Goal: Transaction & Acquisition: Purchase product/service

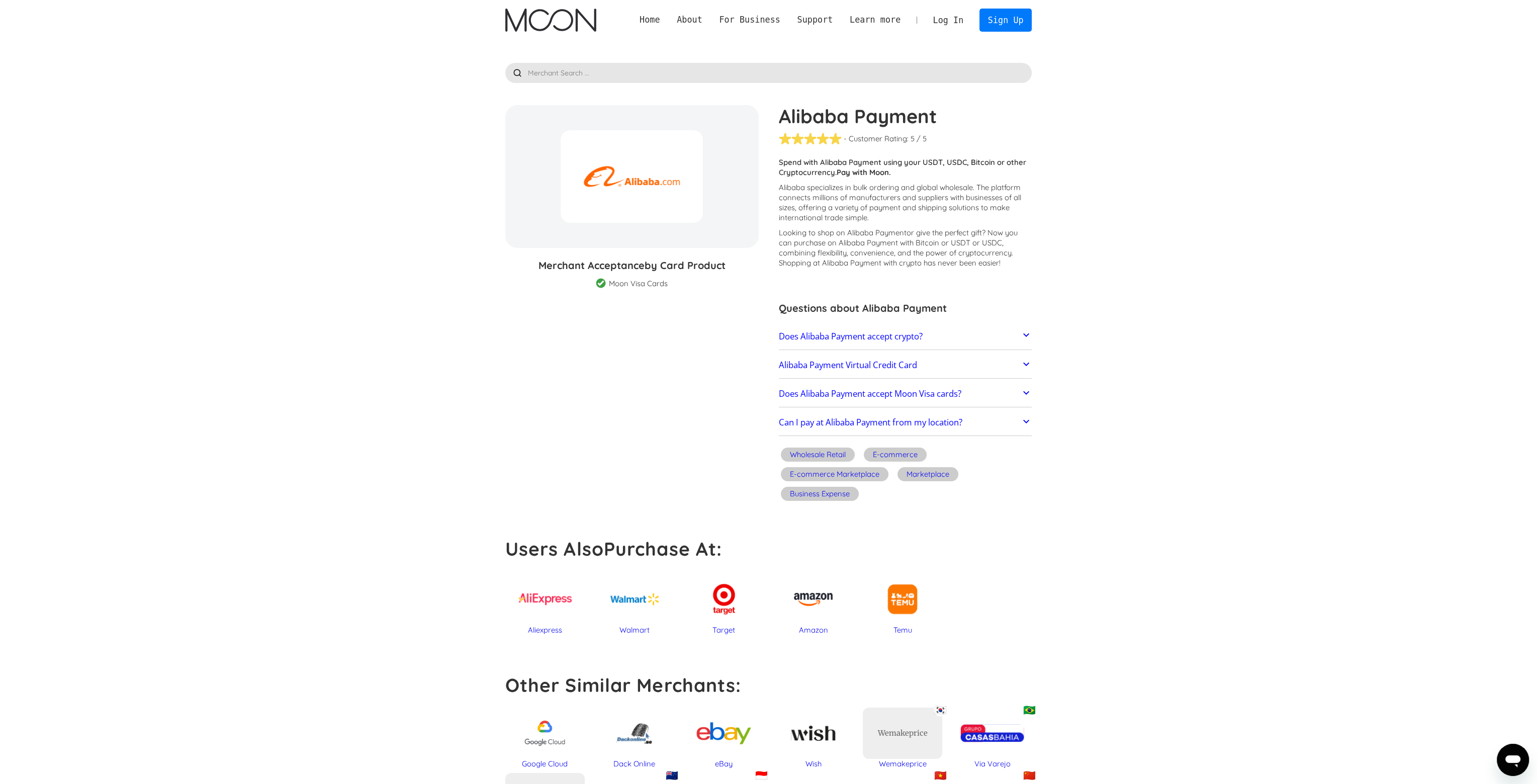
click at [626, 172] on div at bounding box center [631, 176] width 142 height 93
click at [971, 341] on link "Does Alibaba Payment accept crypto?" at bounding box center [906, 336] width 254 height 21
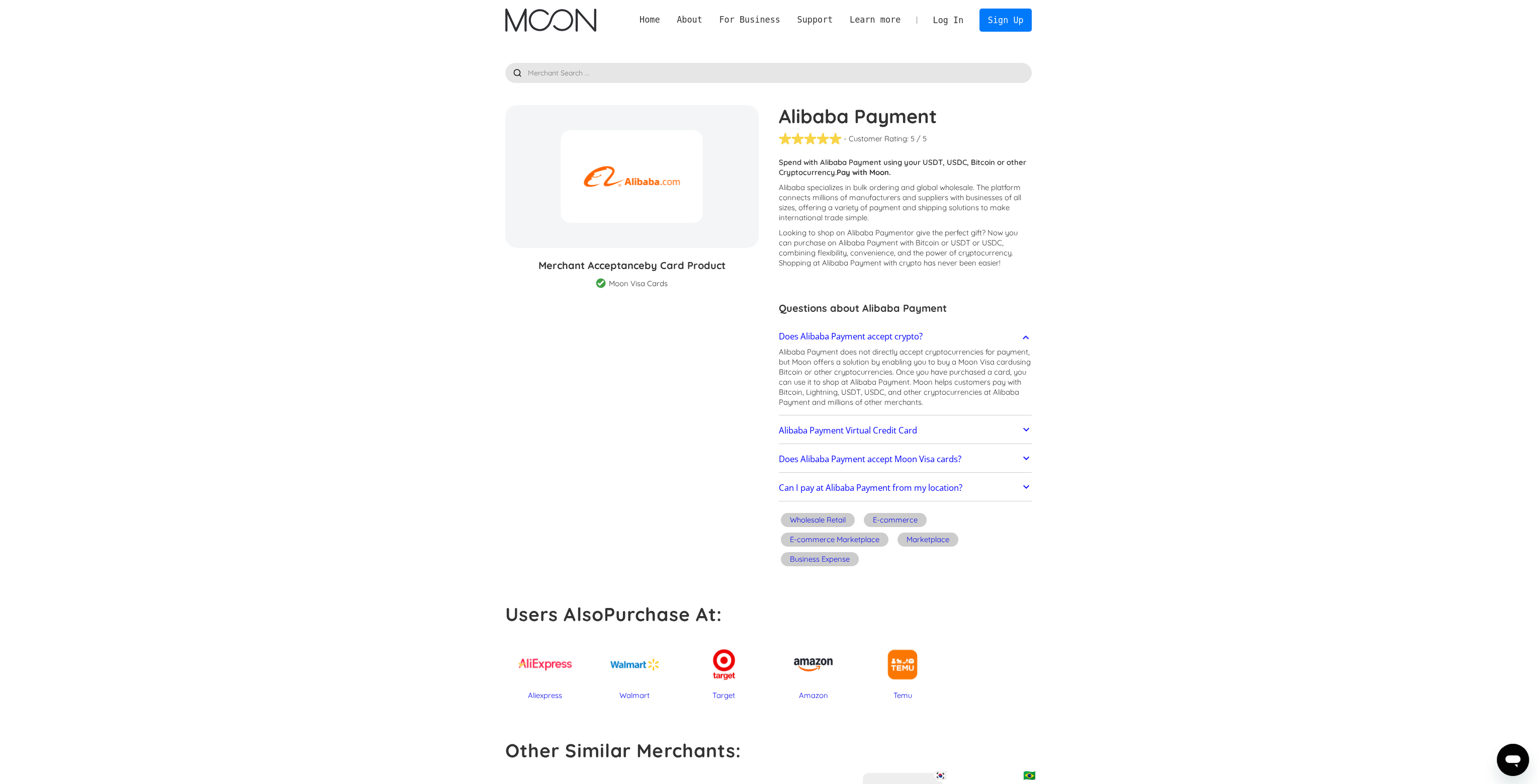
click at [967, 434] on link "Alibaba Payment Virtual Credit Card" at bounding box center [906, 430] width 254 height 21
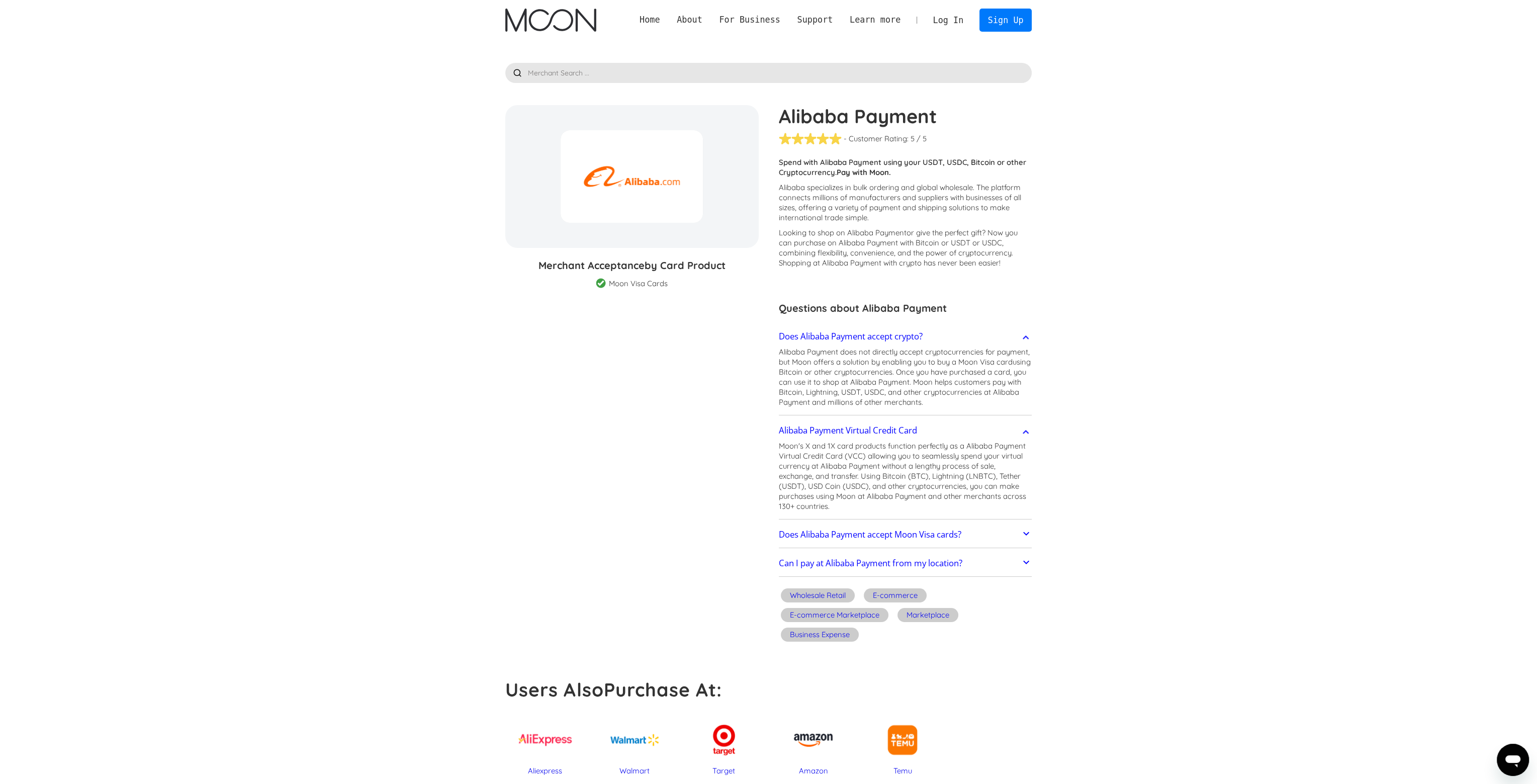
click at [1003, 535] on link "Does Alibaba Payment accept Moon Visa cards?" at bounding box center [906, 535] width 254 height 21
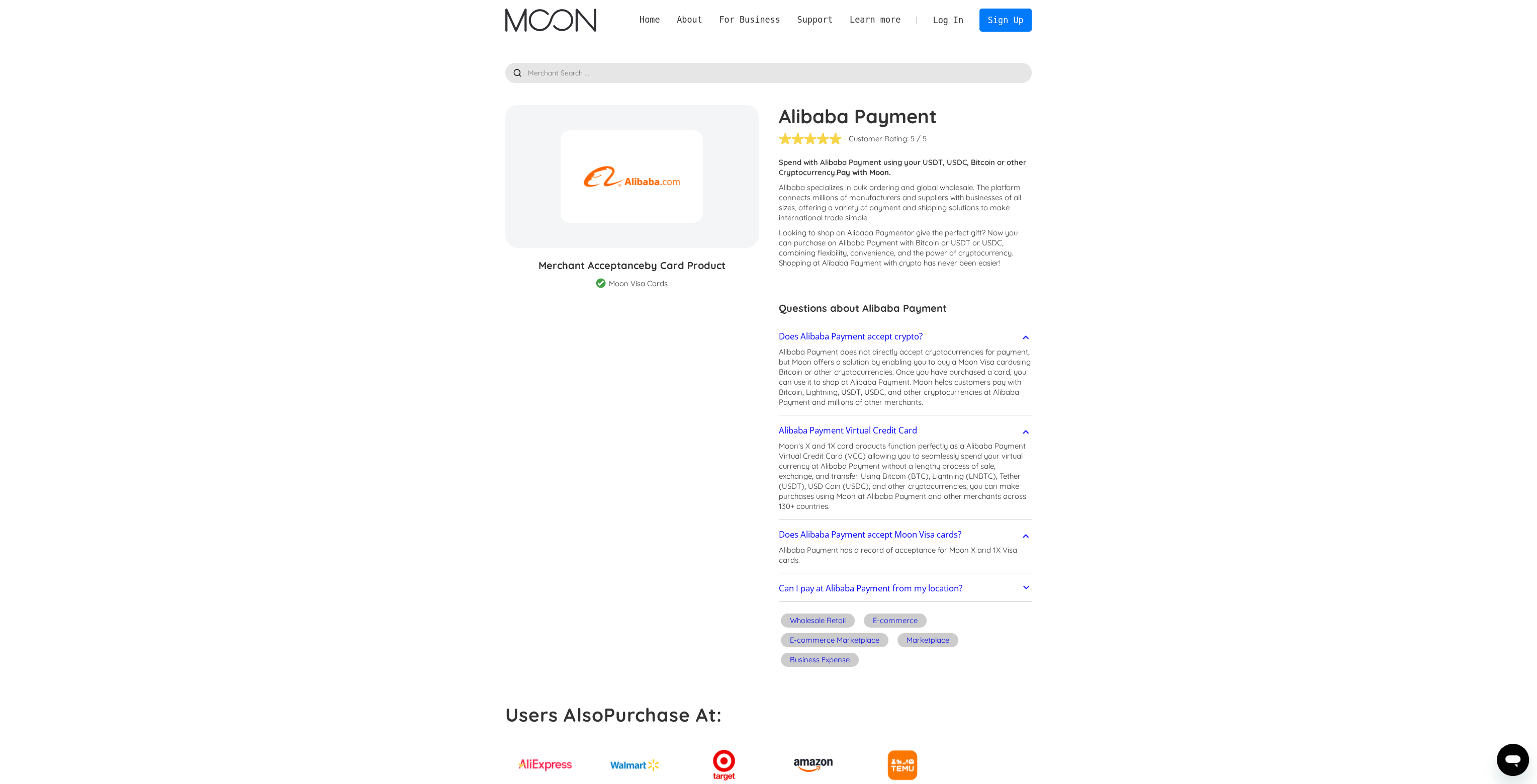
click at [1001, 592] on link "Can I pay at Alibaba Payment from my location?" at bounding box center [906, 589] width 254 height 21
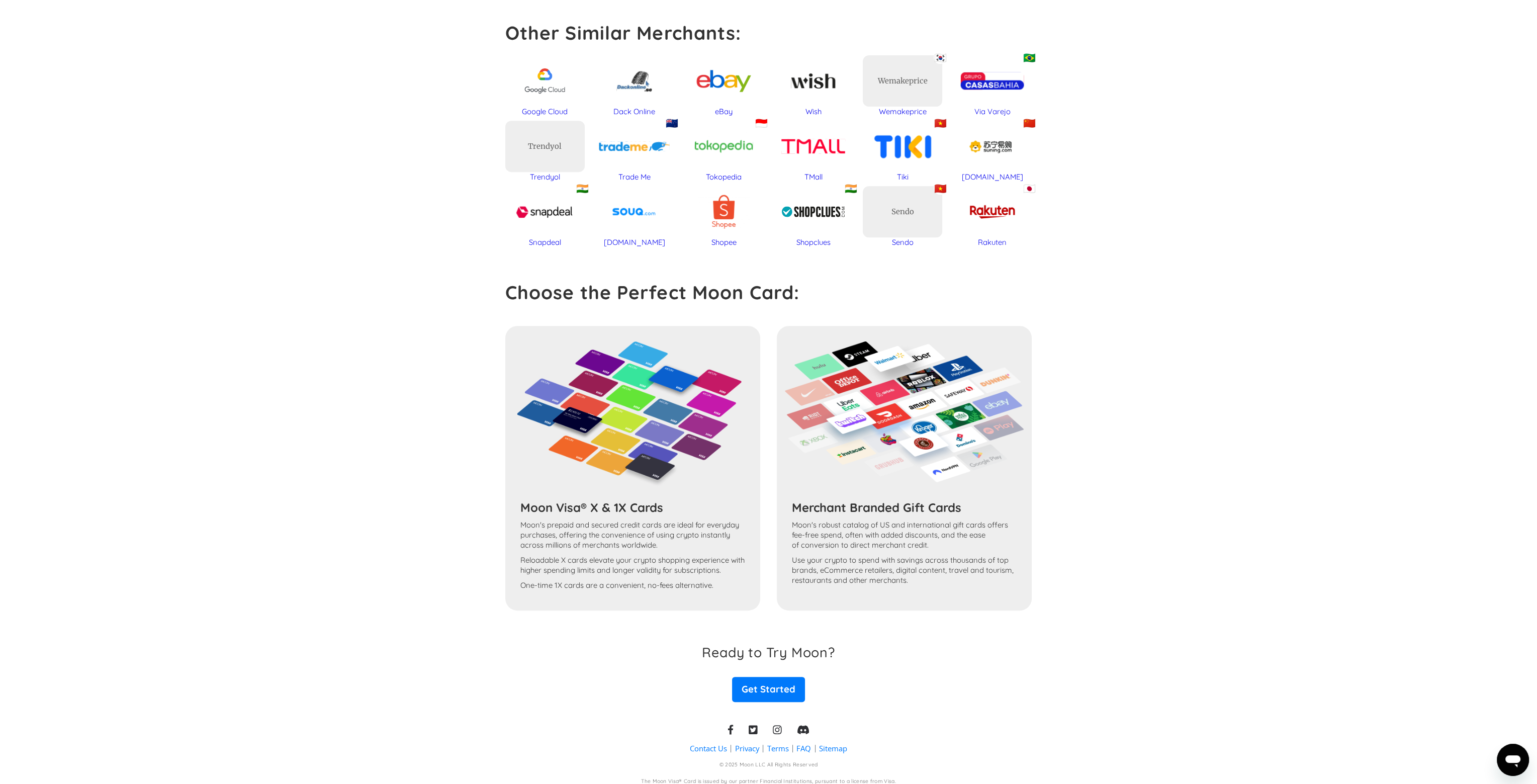
scroll to position [860, 0]
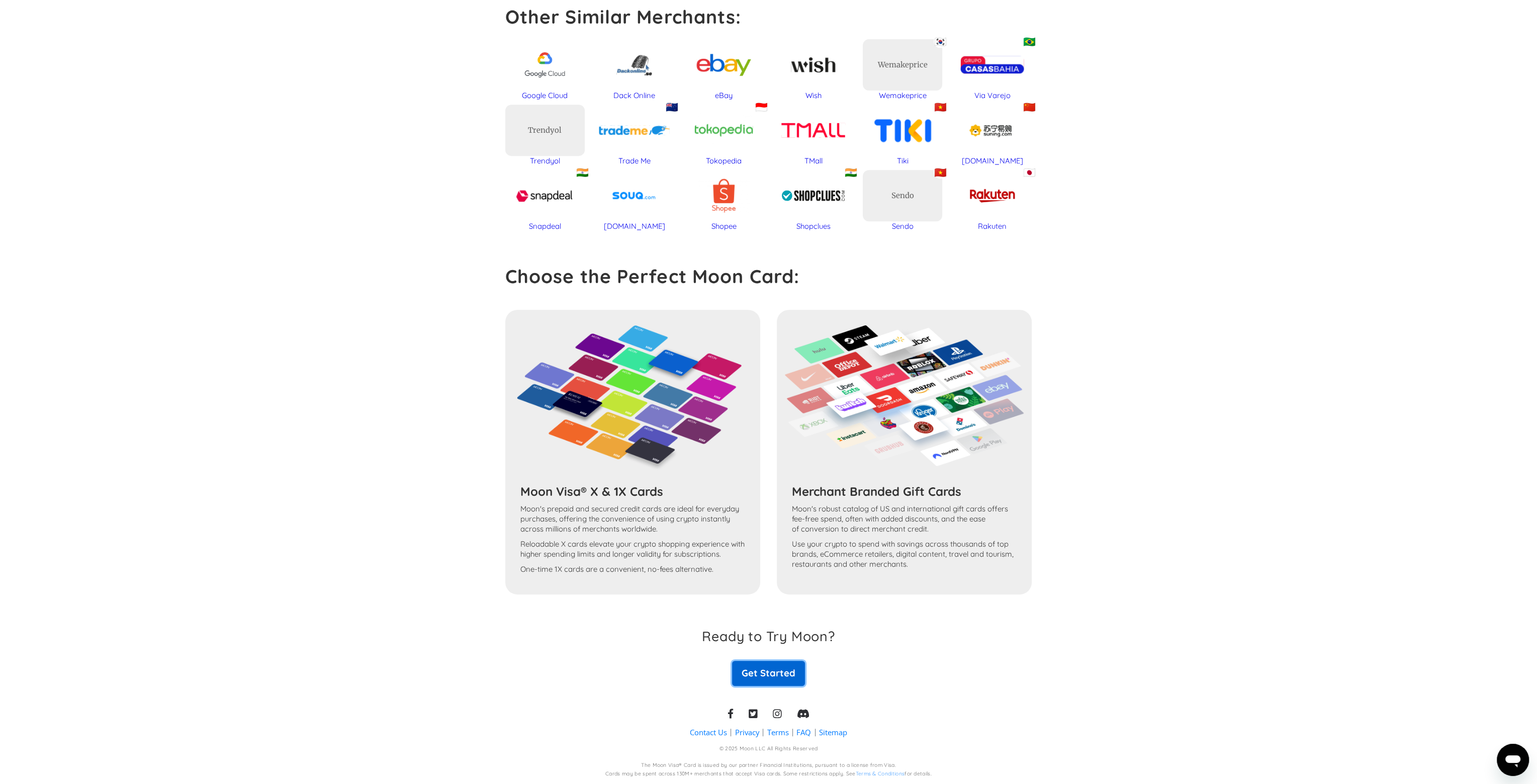
click at [786, 678] on link "Get Started" at bounding box center [768, 673] width 73 height 25
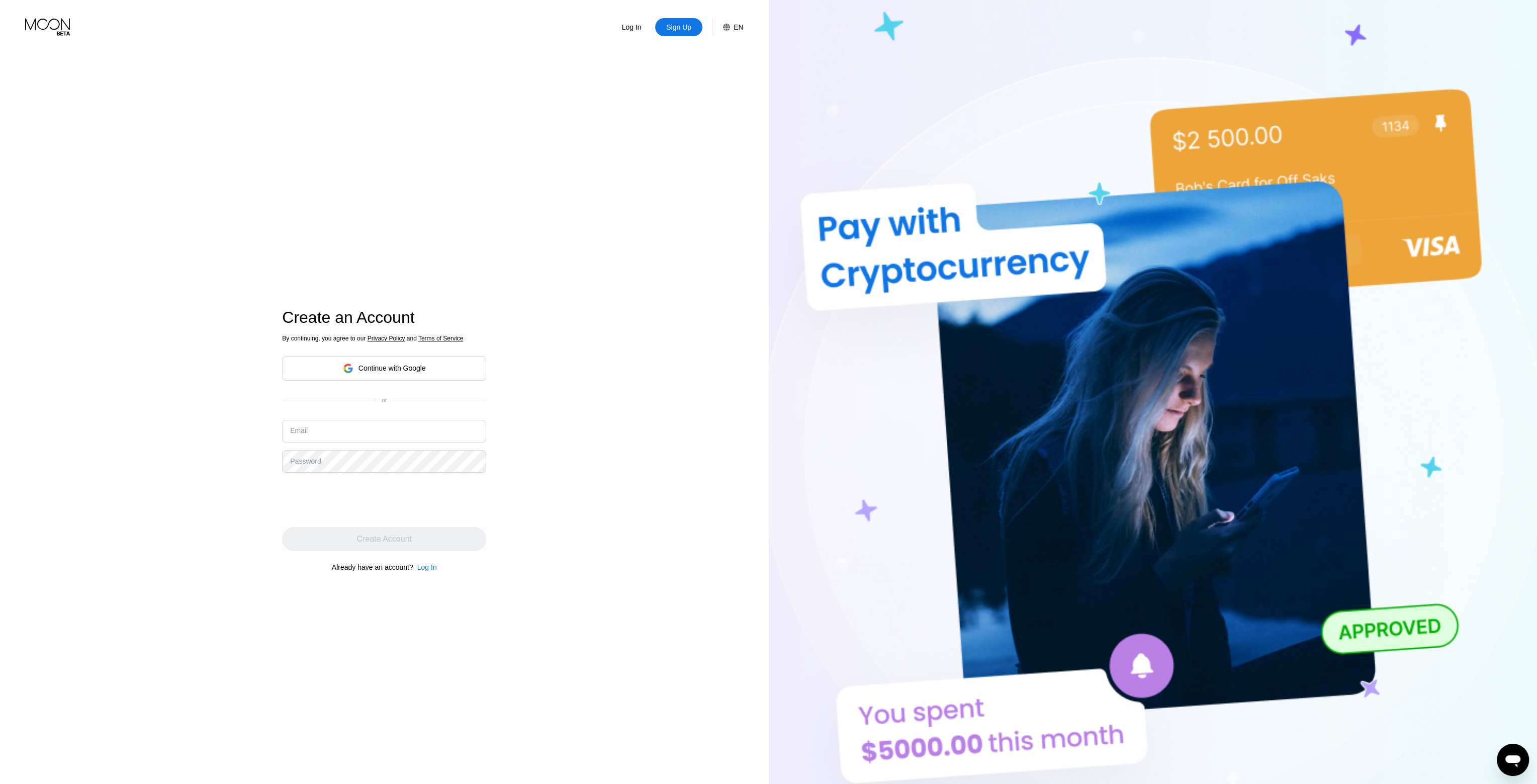
click at [339, 435] on input "text" at bounding box center [384, 431] width 204 height 23
click at [347, 371] on icon at bounding box center [348, 368] width 10 height 10
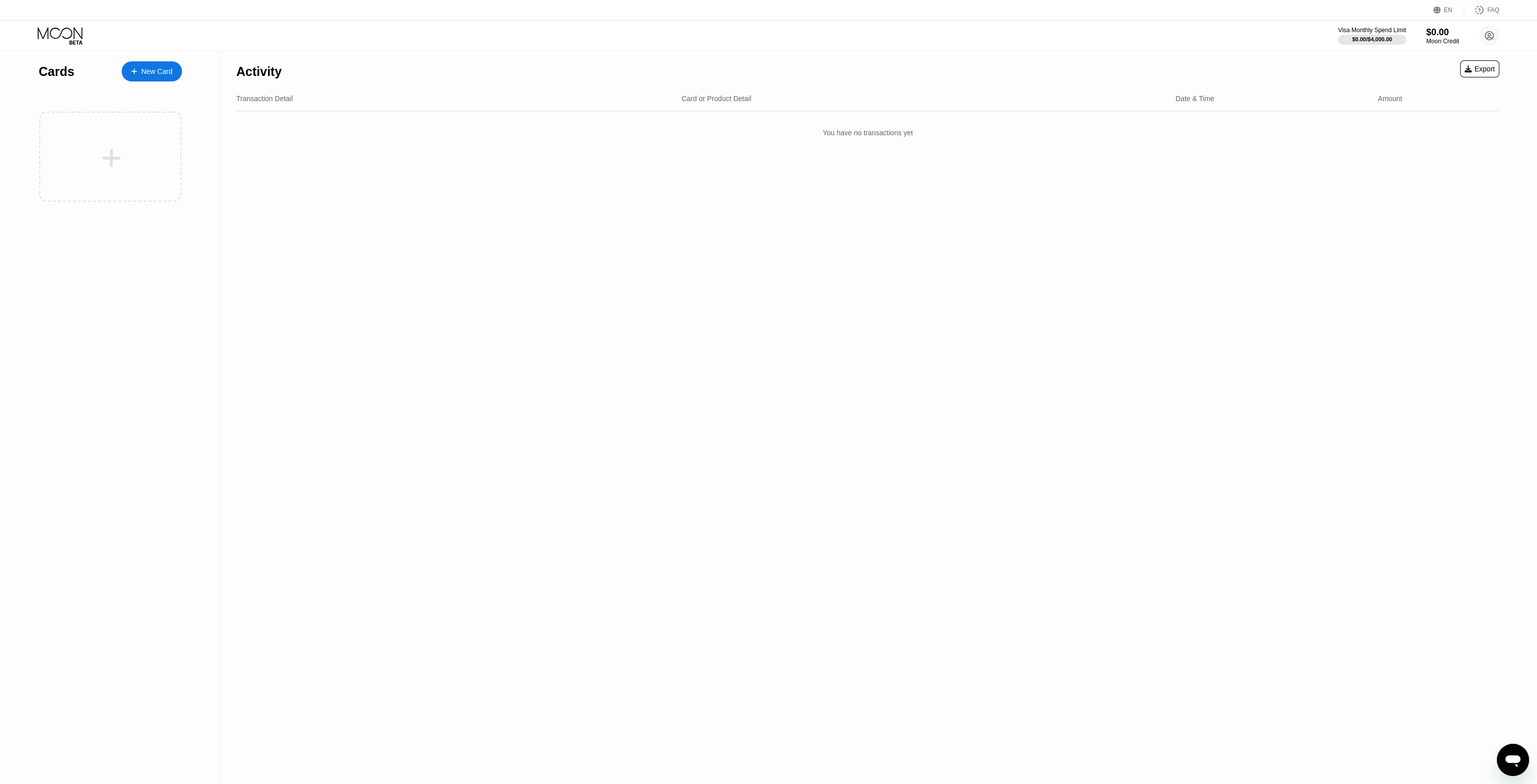
click at [153, 76] on div "New Card" at bounding box center [157, 71] width 31 height 8
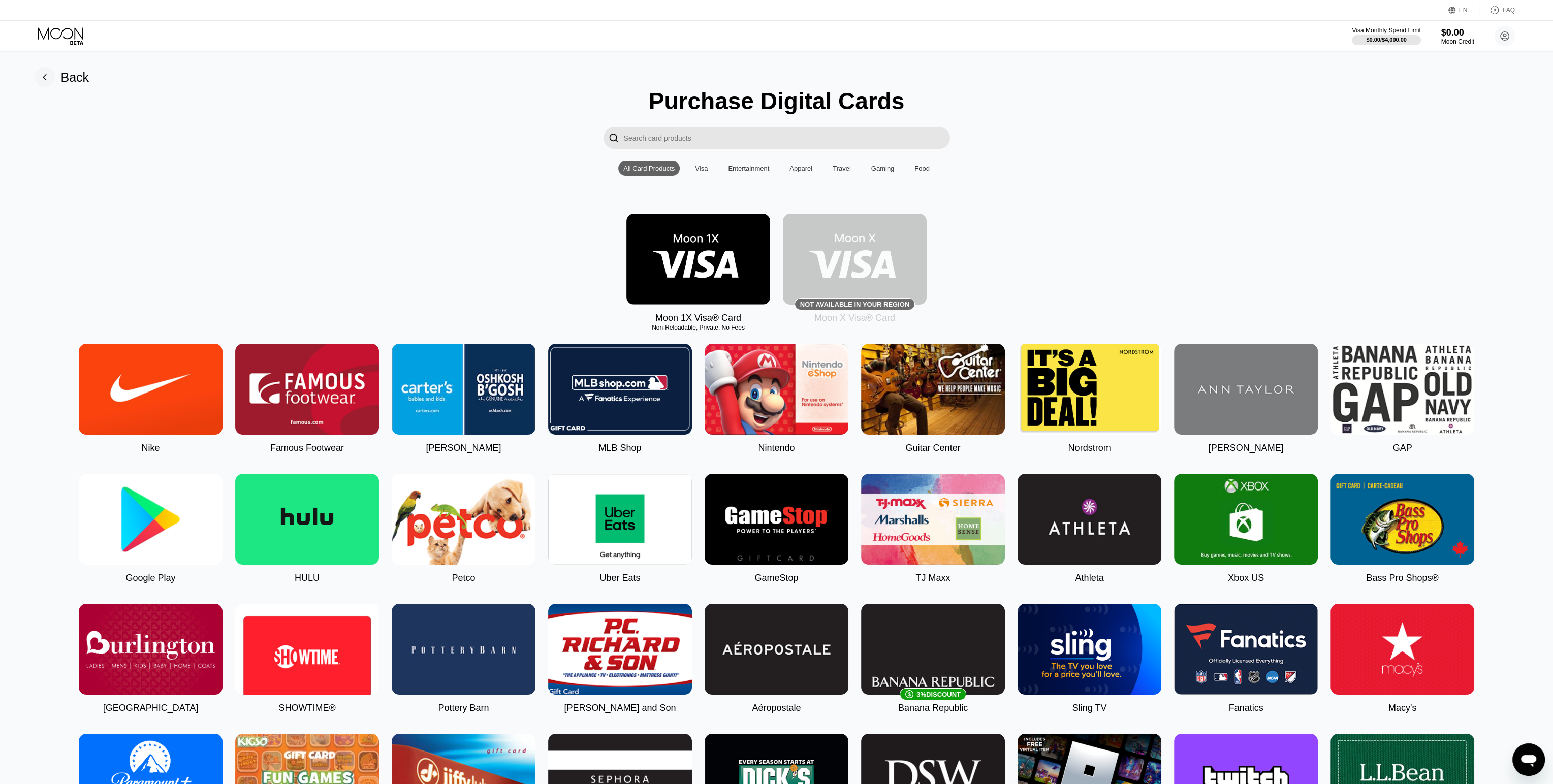
click at [711, 269] on img at bounding box center [698, 259] width 143 height 91
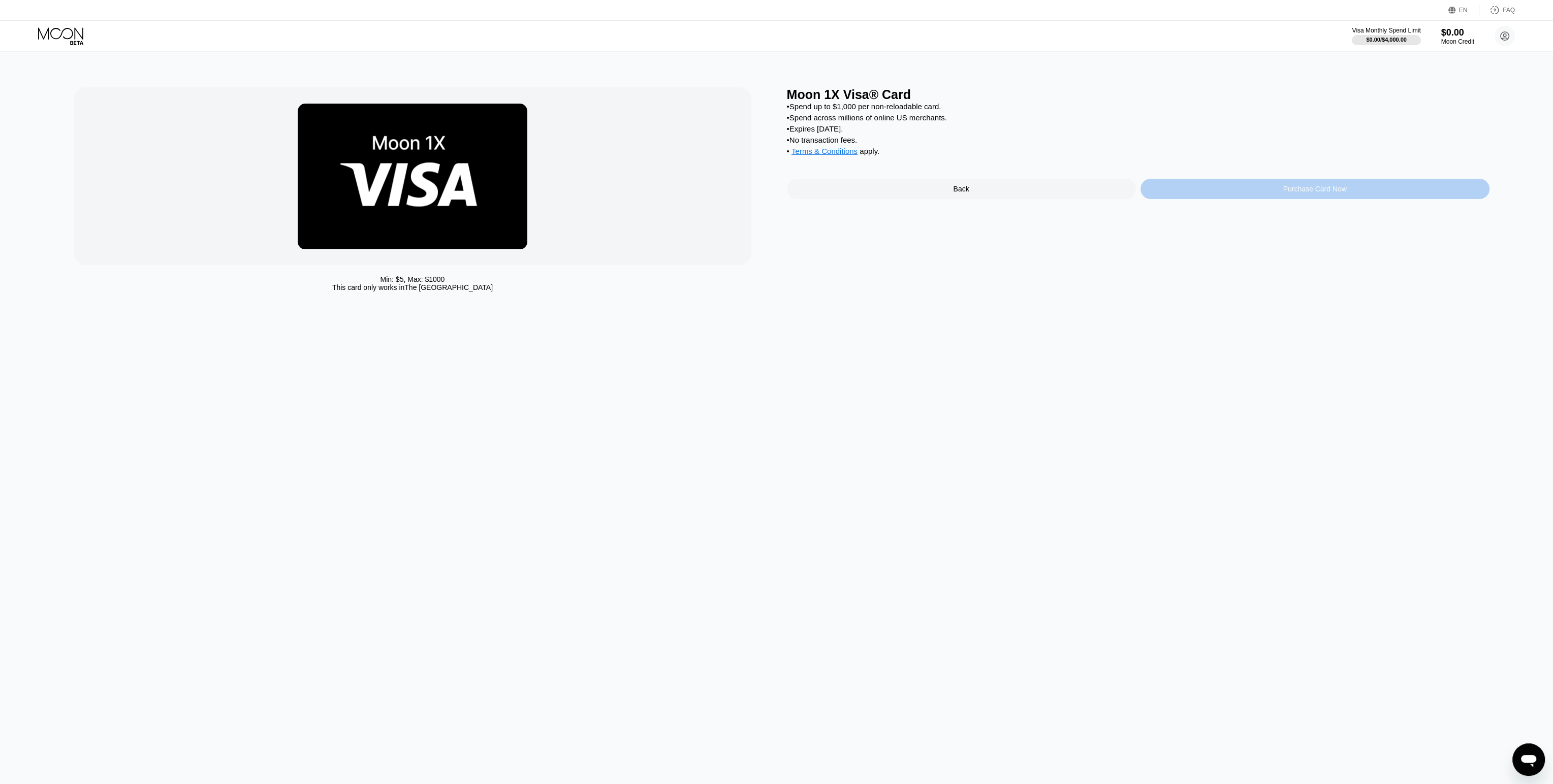
click at [1220, 196] on div "Purchase Card Now" at bounding box center [1315, 189] width 349 height 20
